Goal: Find specific page/section: Find specific page/section

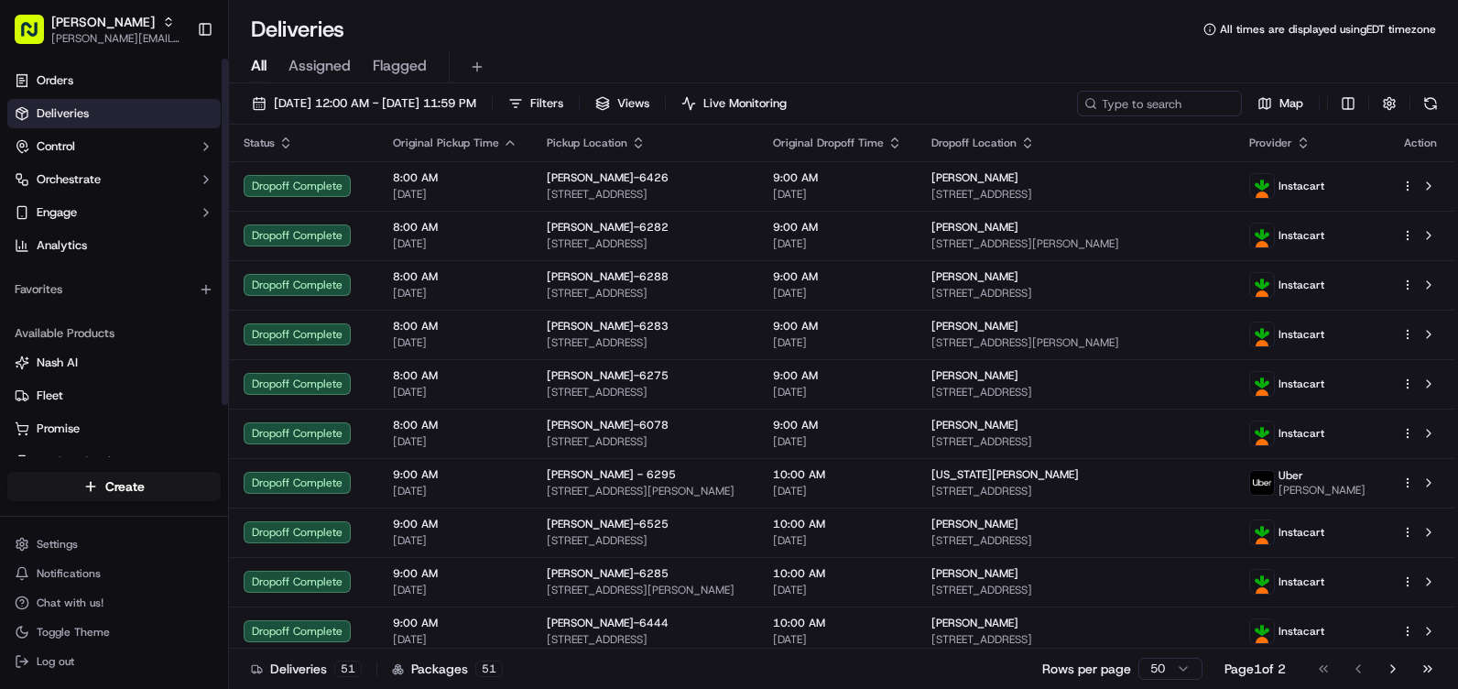
click at [66, 110] on span "Deliveries" at bounding box center [63, 113] width 52 height 16
click at [71, 114] on span "Deliveries" at bounding box center [63, 113] width 52 height 16
click at [75, 83] on link "Orders" at bounding box center [113, 80] width 213 height 29
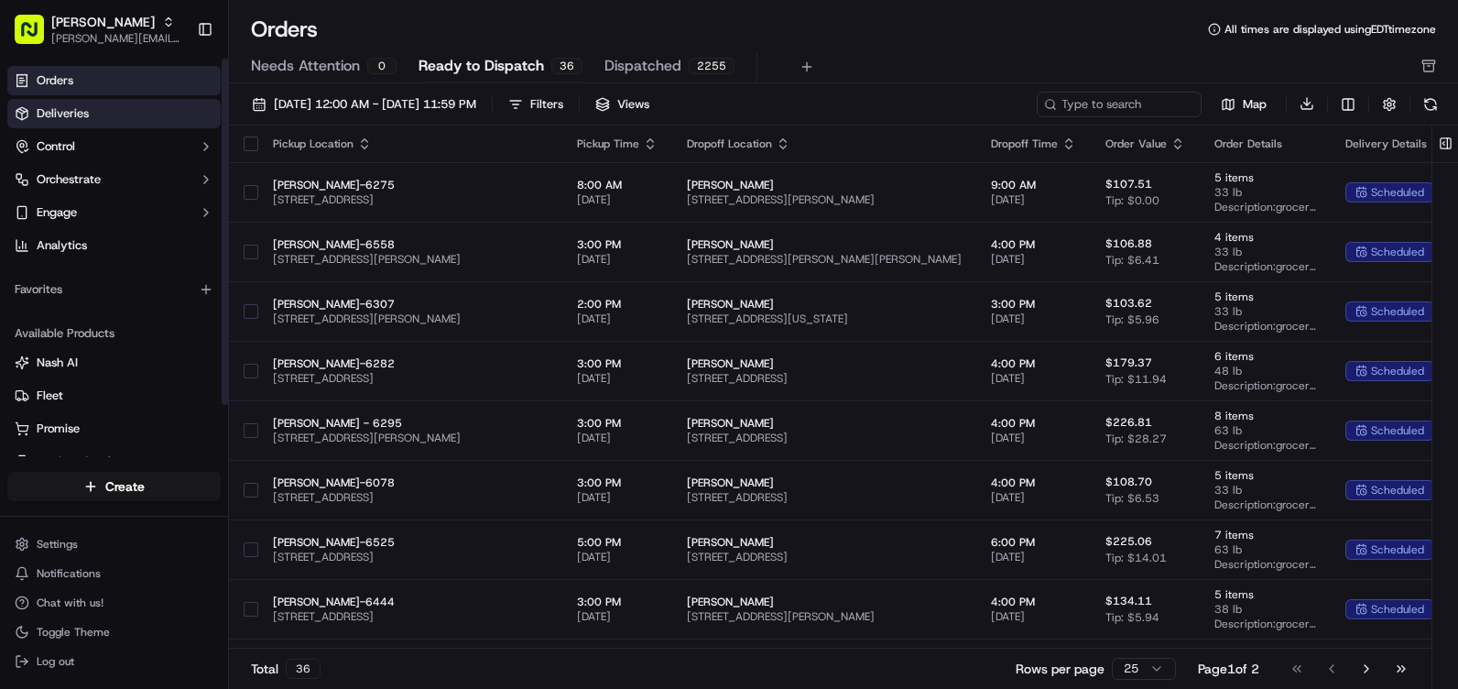
click at [84, 106] on span "Deliveries" at bounding box center [63, 113] width 52 height 16
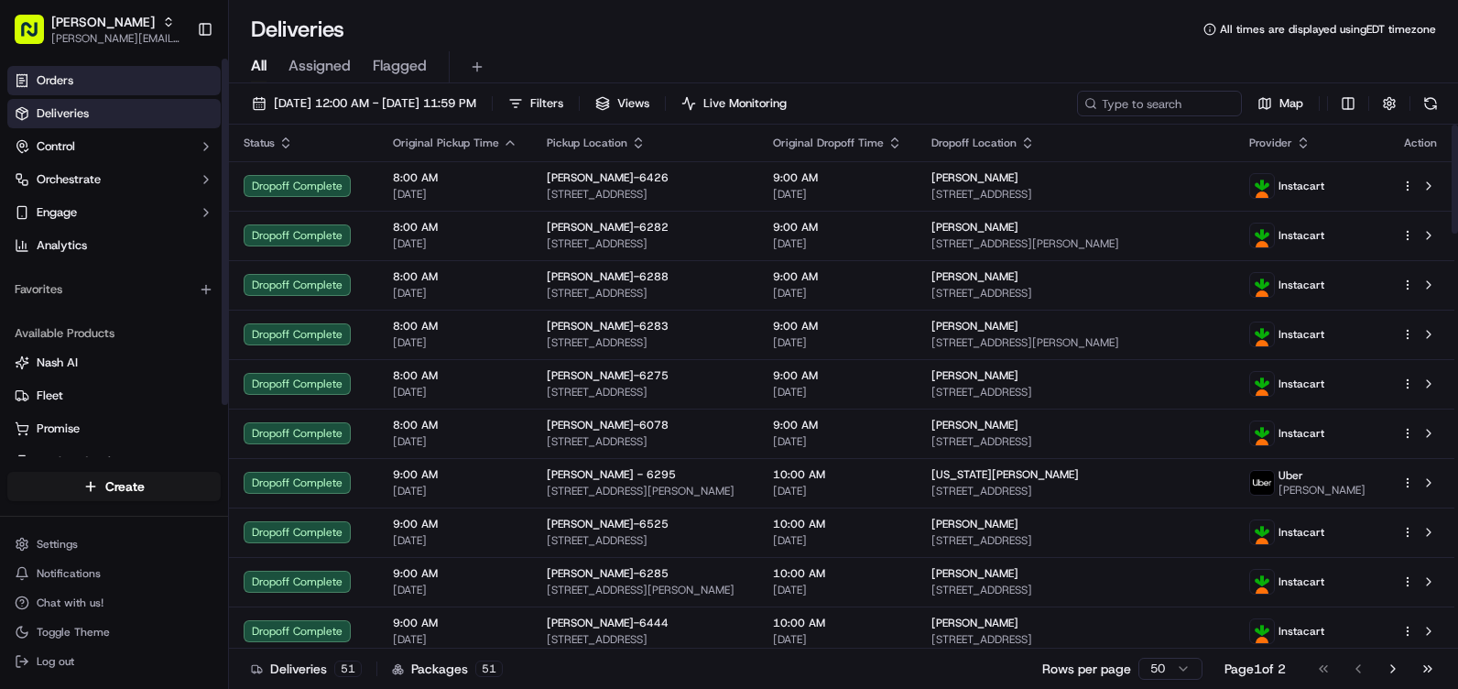
click at [49, 83] on span "Orders" at bounding box center [55, 80] width 37 height 16
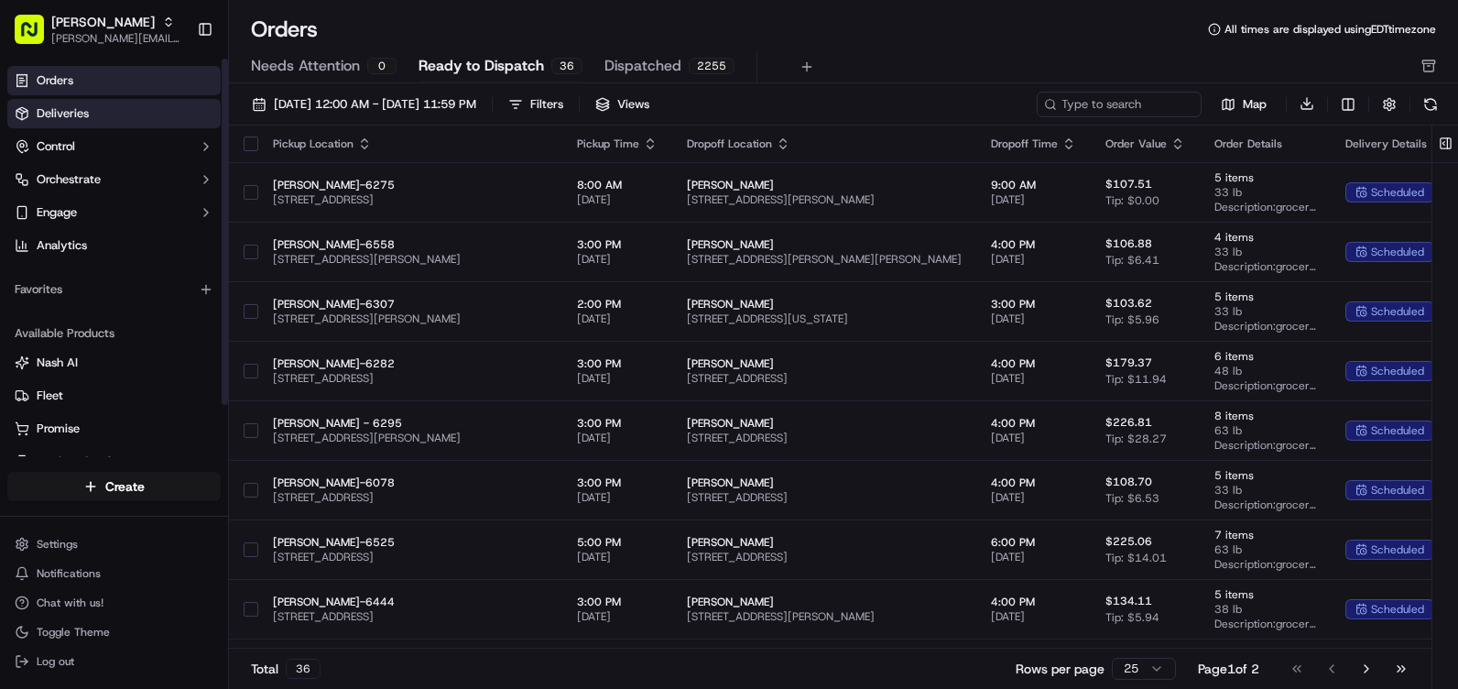
click at [50, 115] on span "Deliveries" at bounding box center [63, 113] width 52 height 16
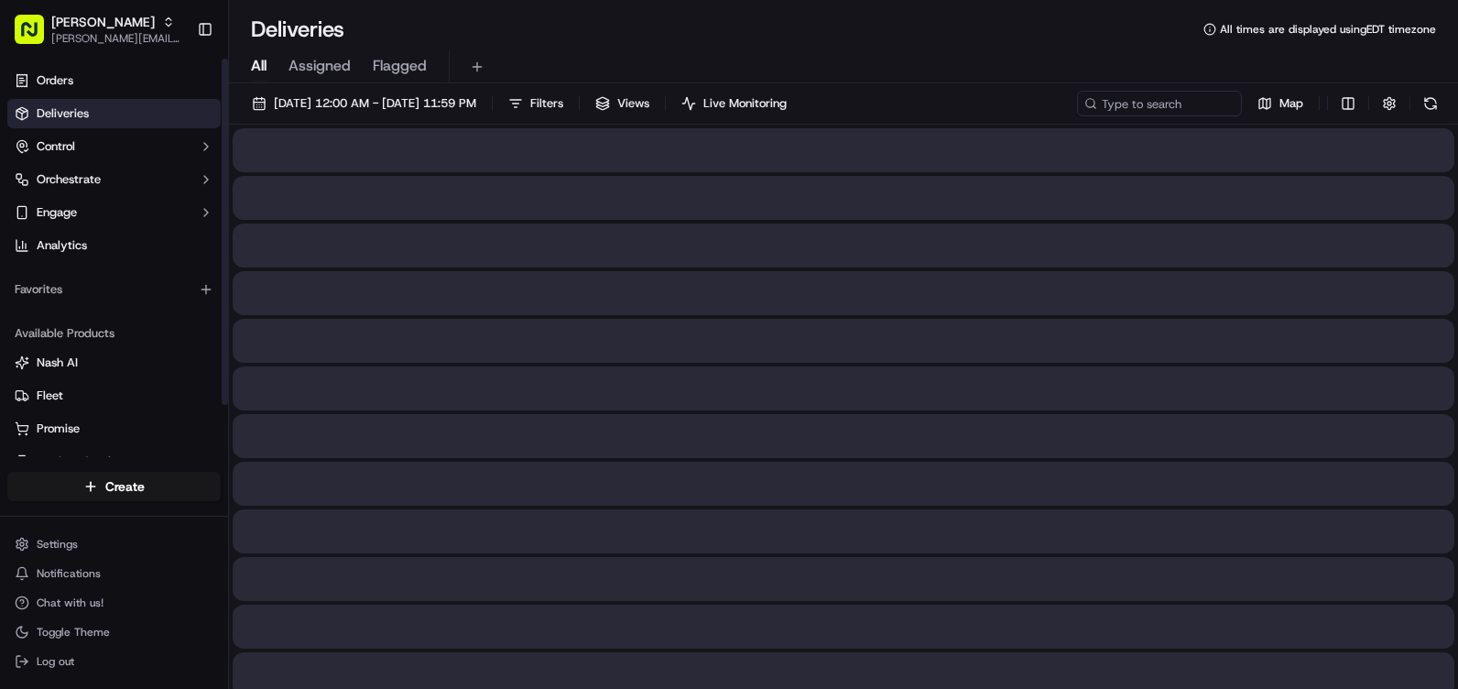
click at [50, 115] on span "Deliveries" at bounding box center [63, 113] width 52 height 16
click at [49, 151] on span "Control" at bounding box center [56, 146] width 38 height 16
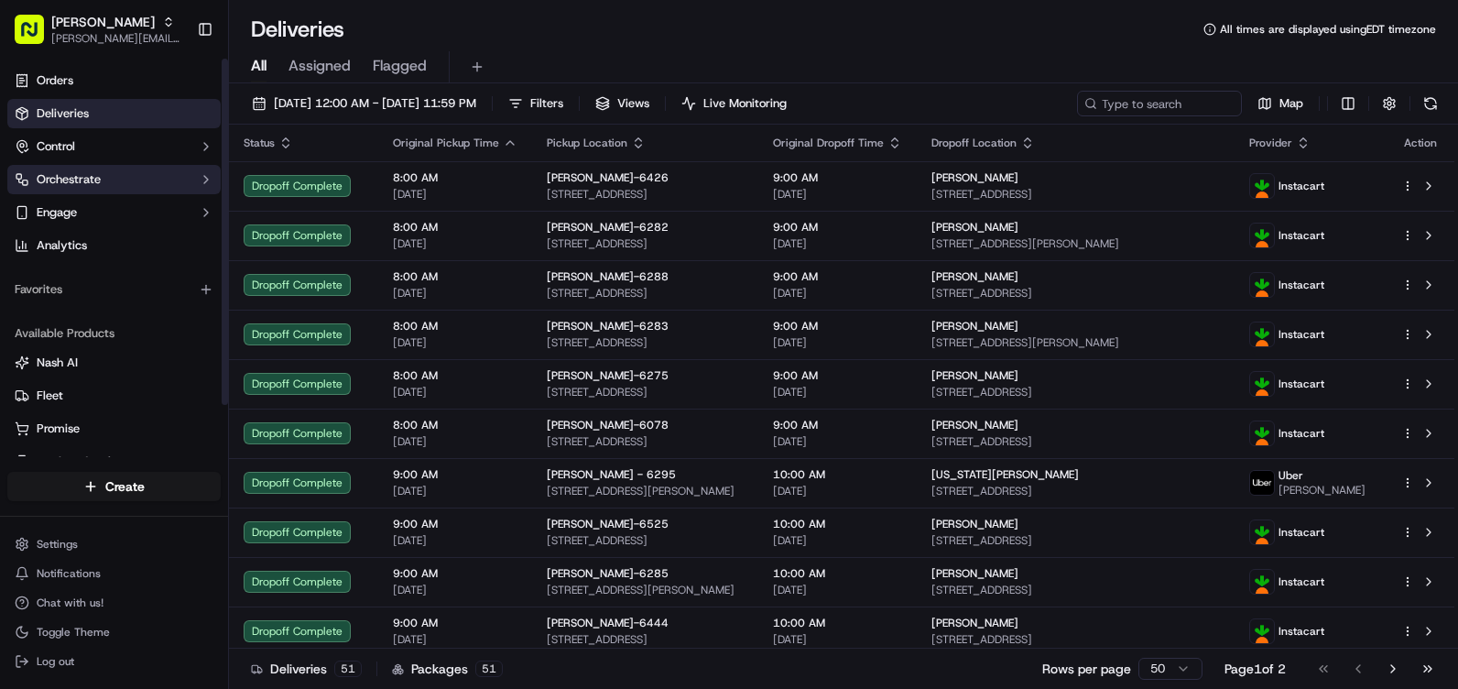
click at [56, 180] on span "Orchestrate" at bounding box center [69, 179] width 64 height 16
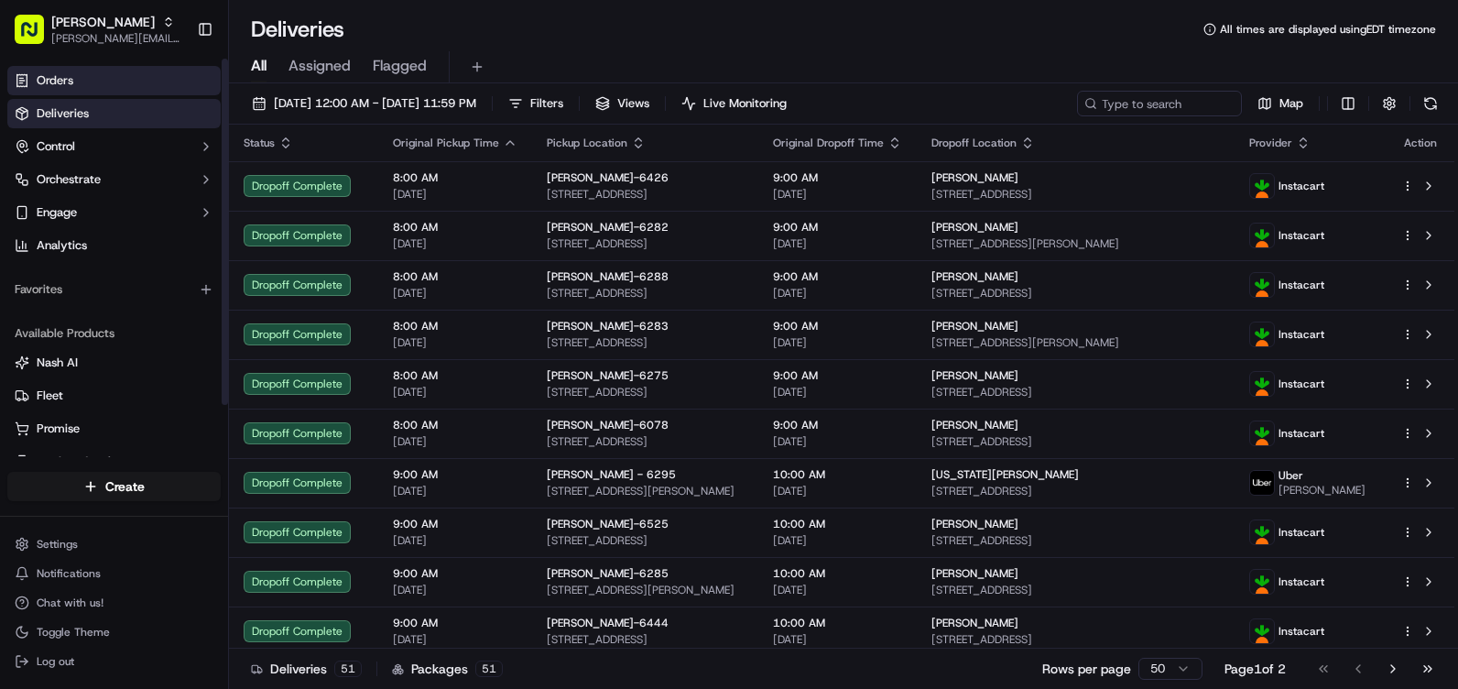
click at [52, 81] on span "Orders" at bounding box center [55, 80] width 37 height 16
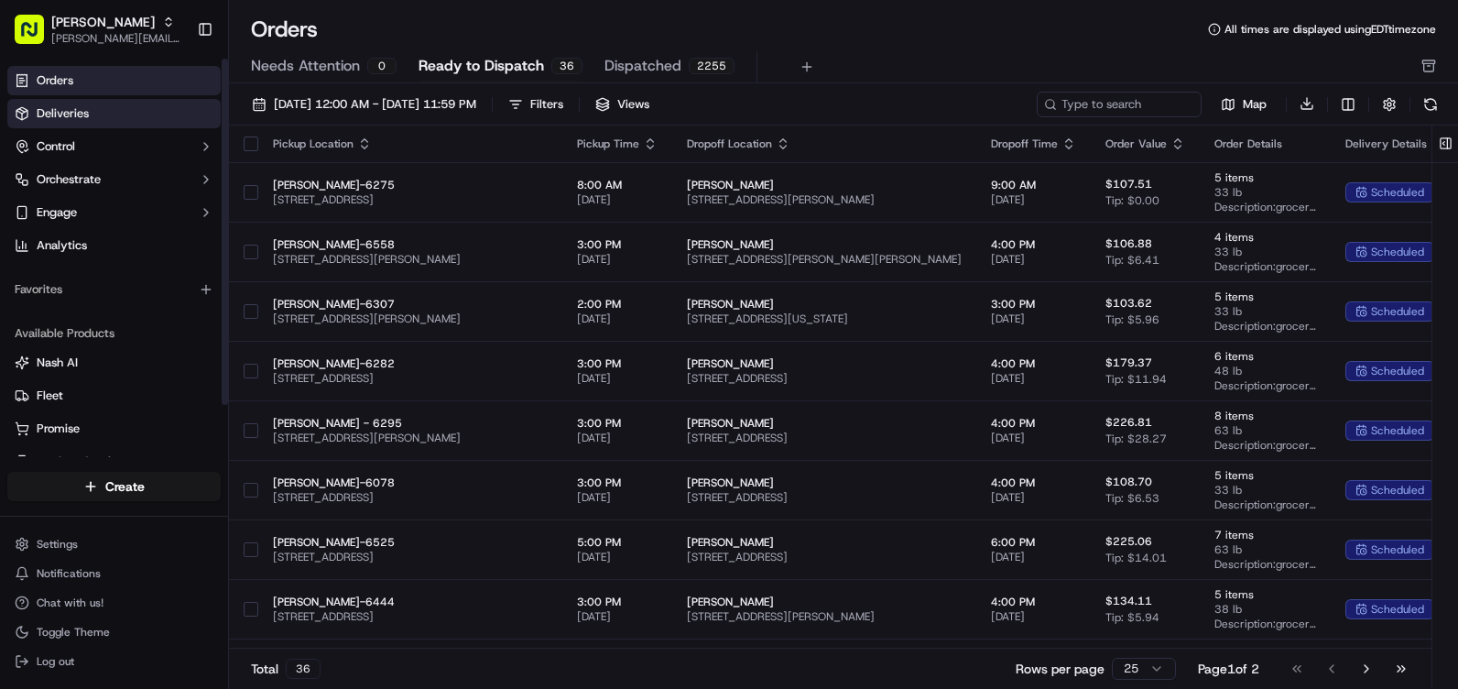
click at [55, 120] on span "Deliveries" at bounding box center [63, 113] width 52 height 16
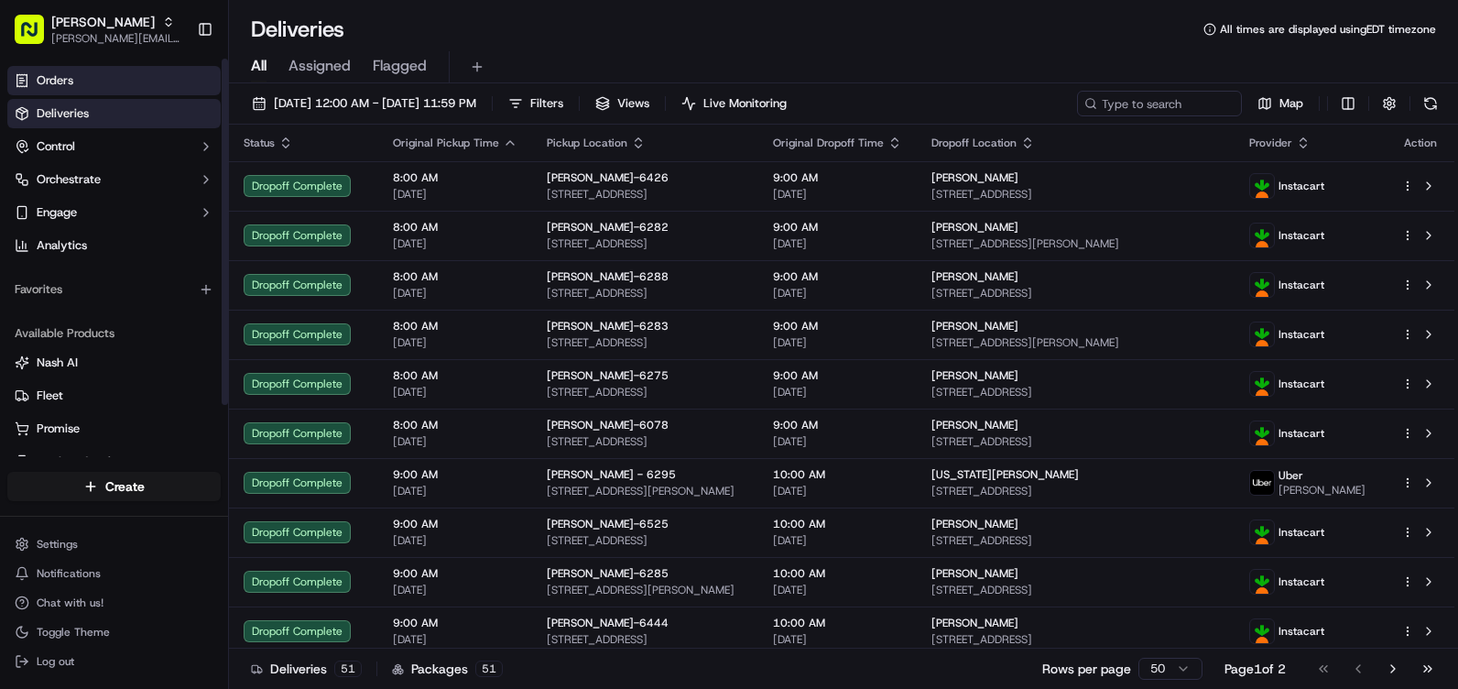
click at [71, 83] on span "Orders" at bounding box center [55, 80] width 37 height 16
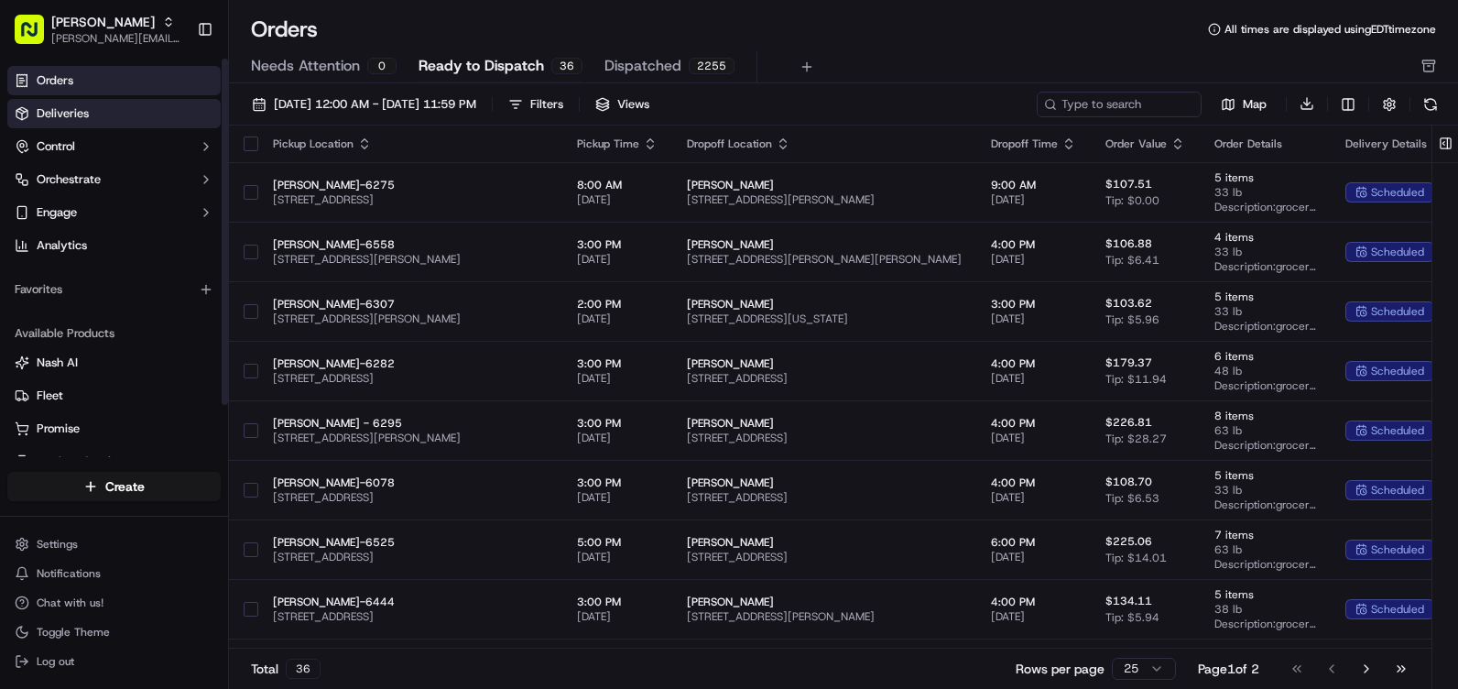
click at [73, 114] on span "Deliveries" at bounding box center [63, 113] width 52 height 16
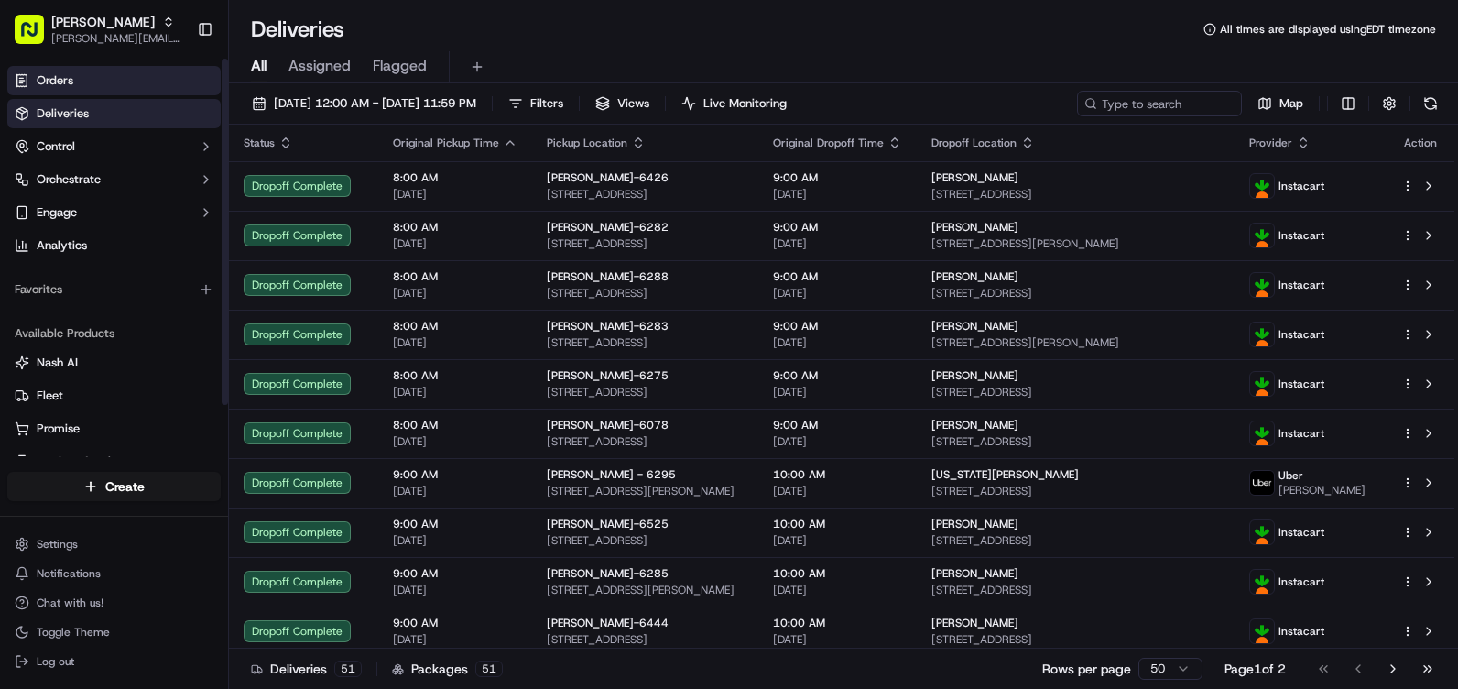
drag, startPoint x: 84, startPoint y: 81, endPoint x: 89, endPoint y: 97, distance: 17.1
click at [84, 81] on link "Orders" at bounding box center [113, 80] width 213 height 29
